Goal: Task Accomplishment & Management: Complete application form

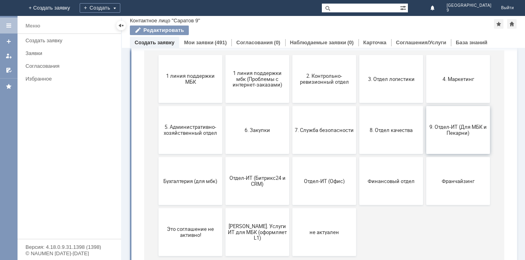
scroll to position [101, 0]
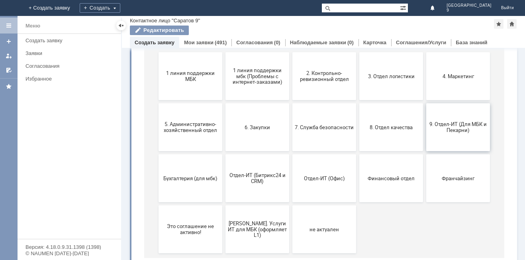
click at [450, 129] on span "9. Отдел-ИТ (Для МБК и Пекарни)" at bounding box center [458, 127] width 59 height 12
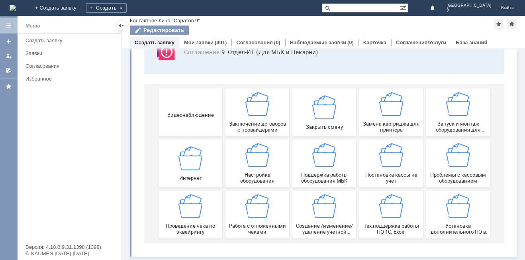
scroll to position [66, 0]
click at [242, 225] on span "Работа с отложенными чеками" at bounding box center [257, 229] width 59 height 12
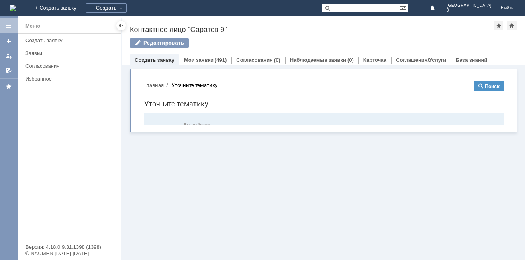
scroll to position [0, 0]
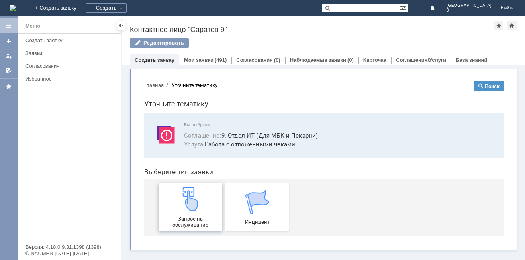
click at [189, 205] on img at bounding box center [191, 199] width 24 height 24
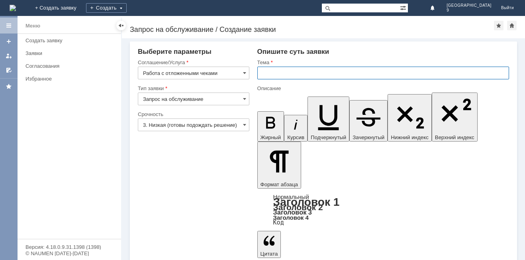
click at [305, 73] on input "text" at bounding box center [383, 73] width 252 height 13
type input "отл чеки"
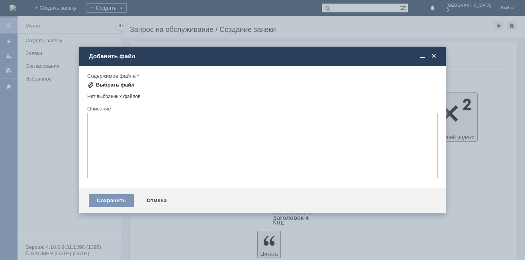
click at [120, 82] on div "Выбрать файл" at bounding box center [115, 85] width 39 height 6
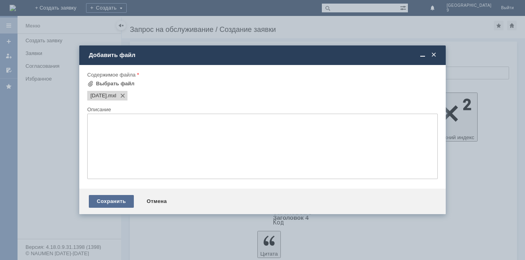
click at [102, 205] on div "Сохранить" at bounding box center [111, 201] width 45 height 13
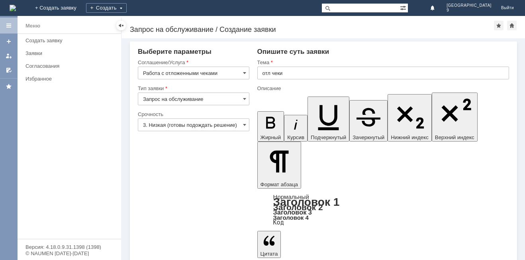
drag, startPoint x: 148, startPoint y: 244, endPoint x: 150, endPoint y: 240, distance: 4.1
